Goal: Task Accomplishment & Management: Manage account settings

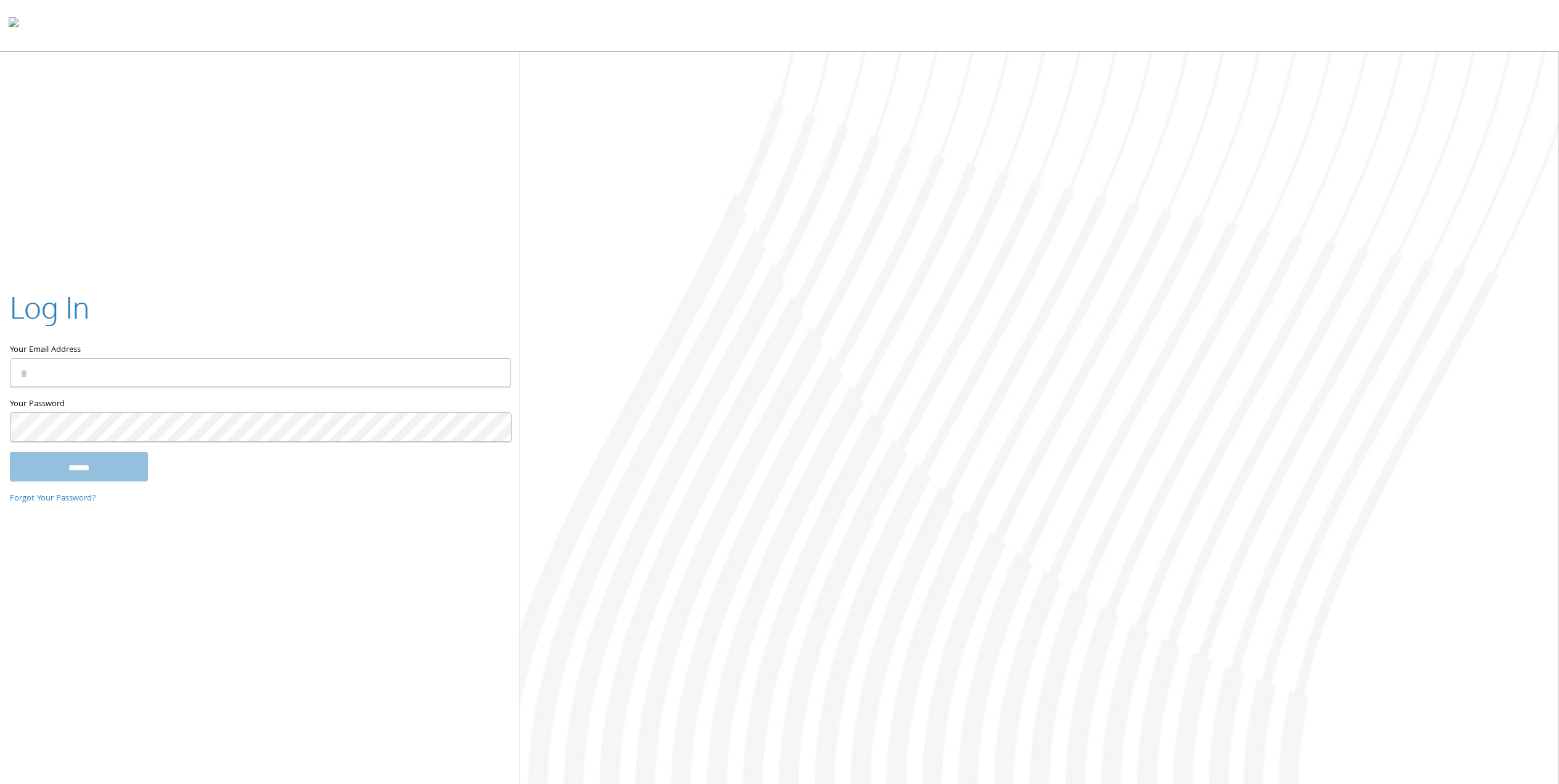
type input "**********"
click at [82, 453] on input "******" at bounding box center [79, 467] width 138 height 30
